Goal: Task Accomplishment & Management: Manage account settings

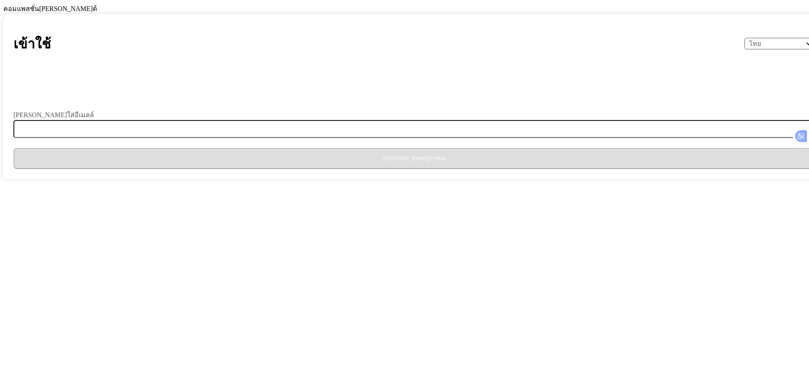
select select "th"
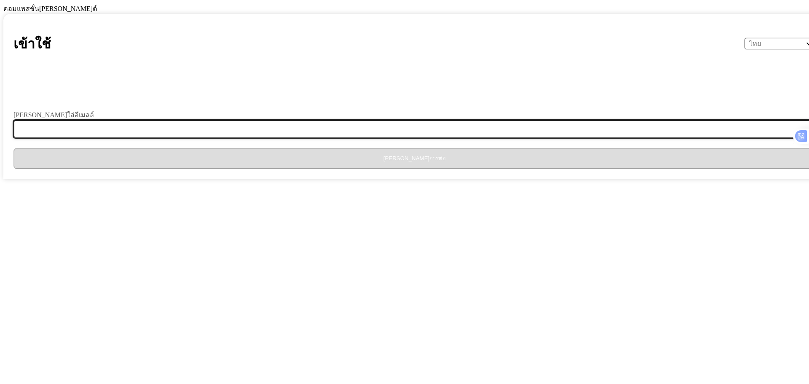
click at [338, 138] on input "[PERSON_NAME]ใส่อีเมลล์" at bounding box center [419, 129] width 812 height 18
type input "[EMAIL_ADDRESS][DOMAIN_NAME]"
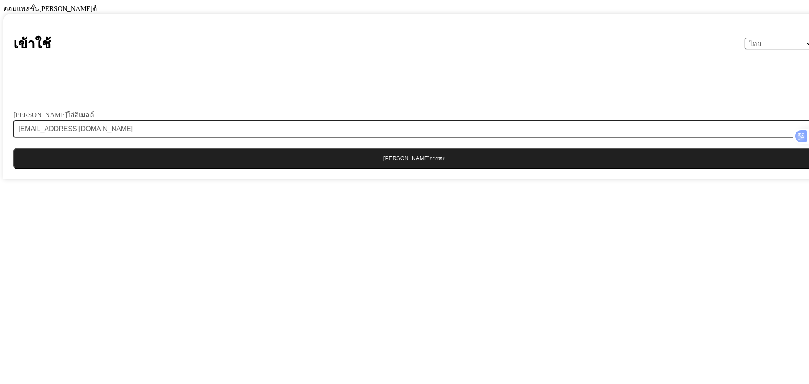
click at [382, 169] on button "[PERSON_NAME]การต่อ" at bounding box center [414, 158] width 802 height 21
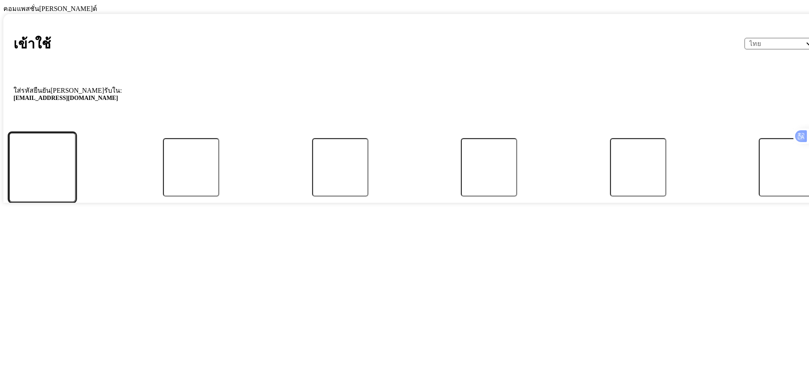
click at [76, 202] on input "รหัส" at bounding box center [41, 167] width 67 height 70
type input "0"
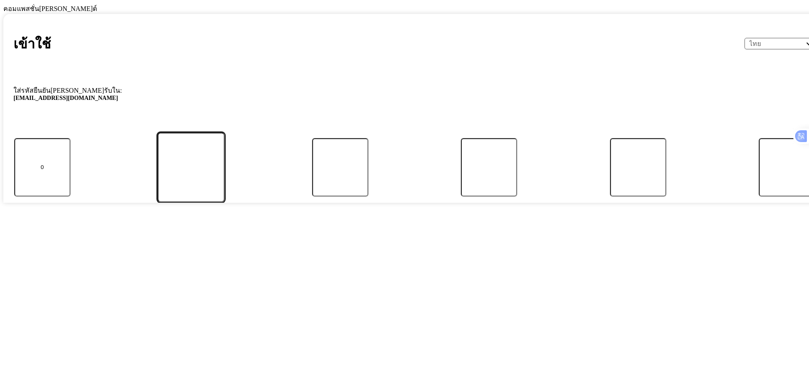
type input "6"
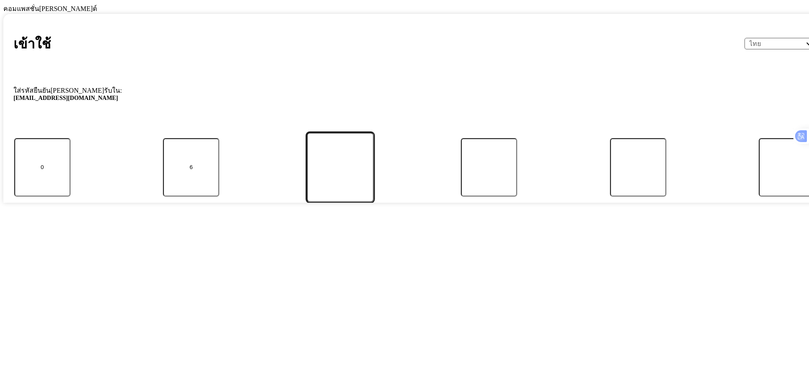
type input "2"
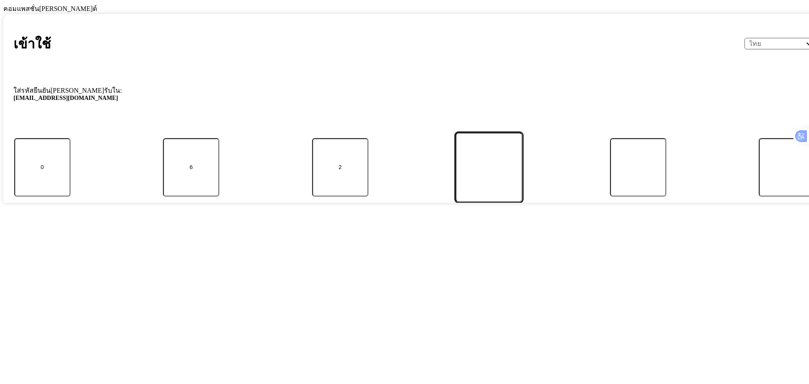
type input "2"
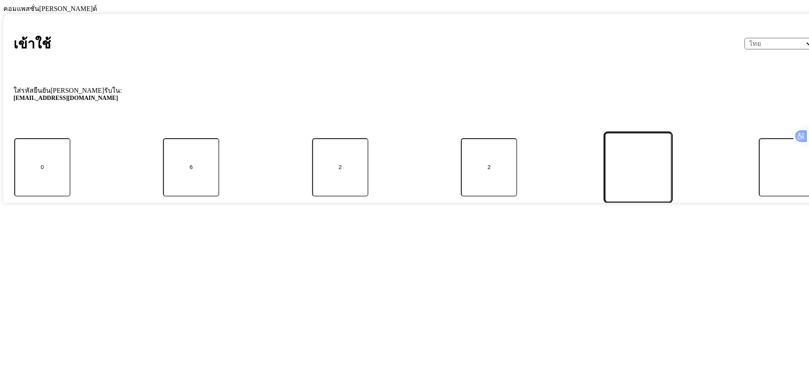
type input "0"
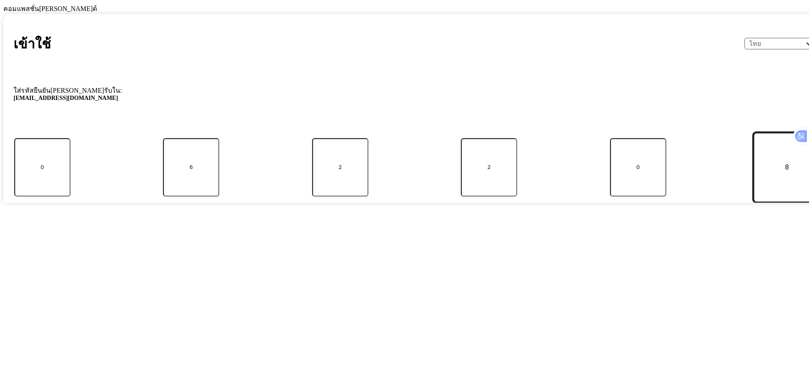
type input "8"
click at [40, 206] on button "ส่ง" at bounding box center [428, 216] width 776 height 21
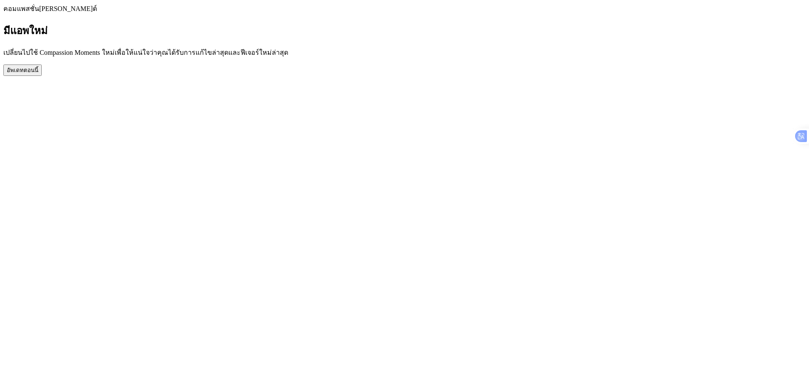
click at [42, 76] on button "อัพเดทตอนนี้" at bounding box center [22, 69] width 38 height 11
